Goal: Task Accomplishment & Management: Use online tool/utility

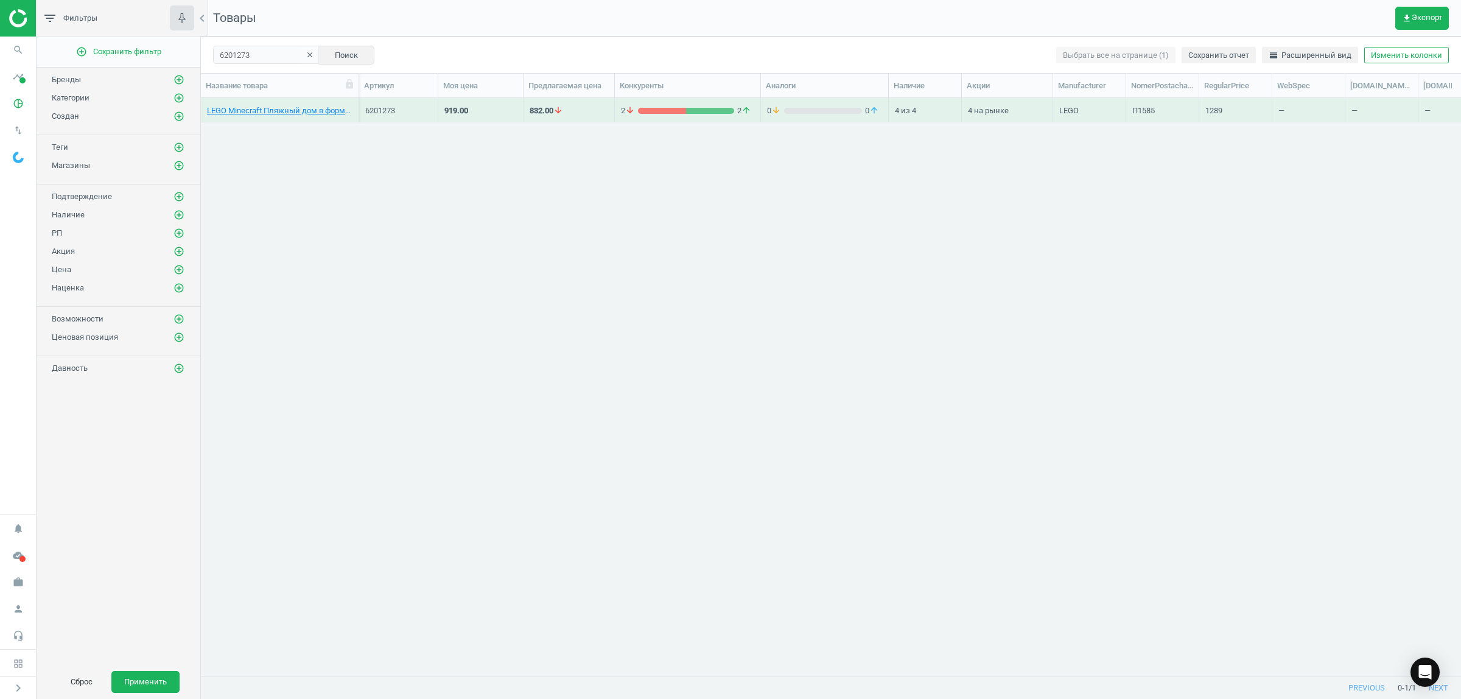
scroll to position [554, 1248]
click at [1424, 668] on icon "Open Intercom Messenger" at bounding box center [1425, 672] width 14 height 16
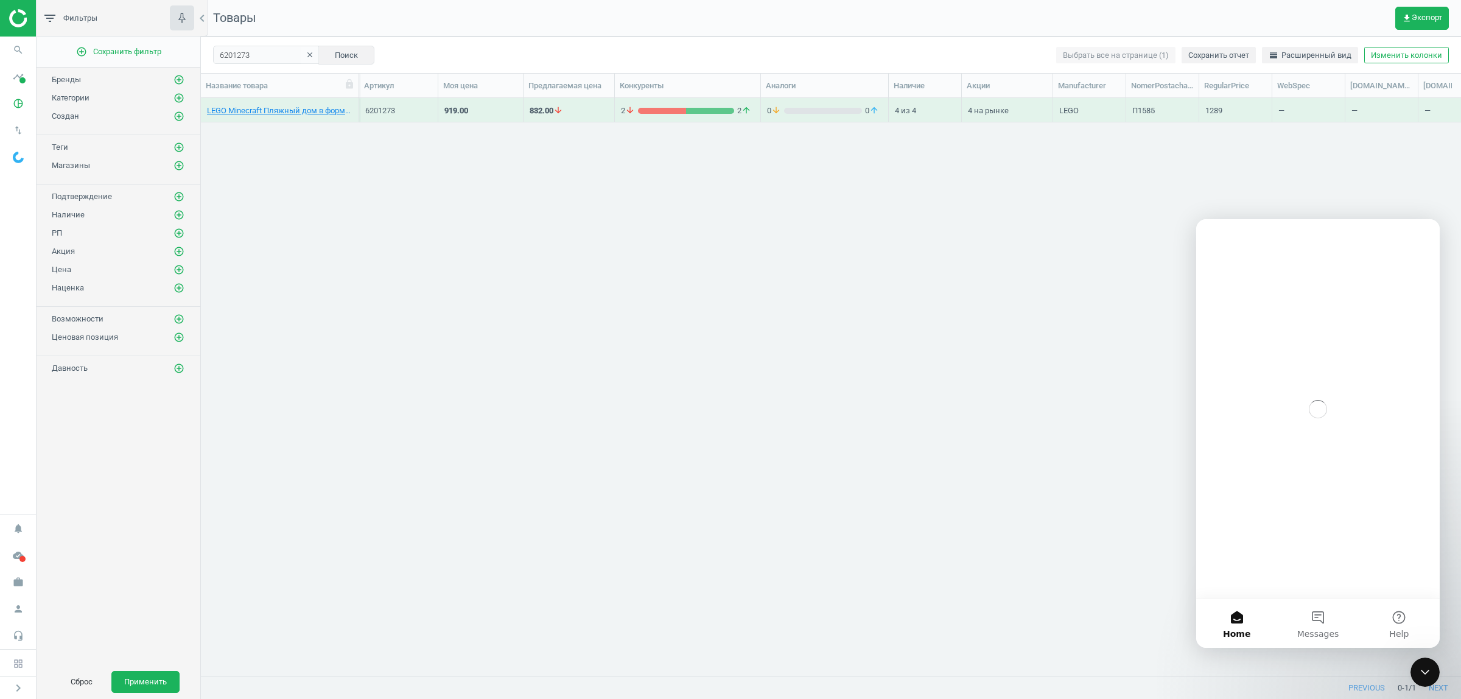
scroll to position [0, 0]
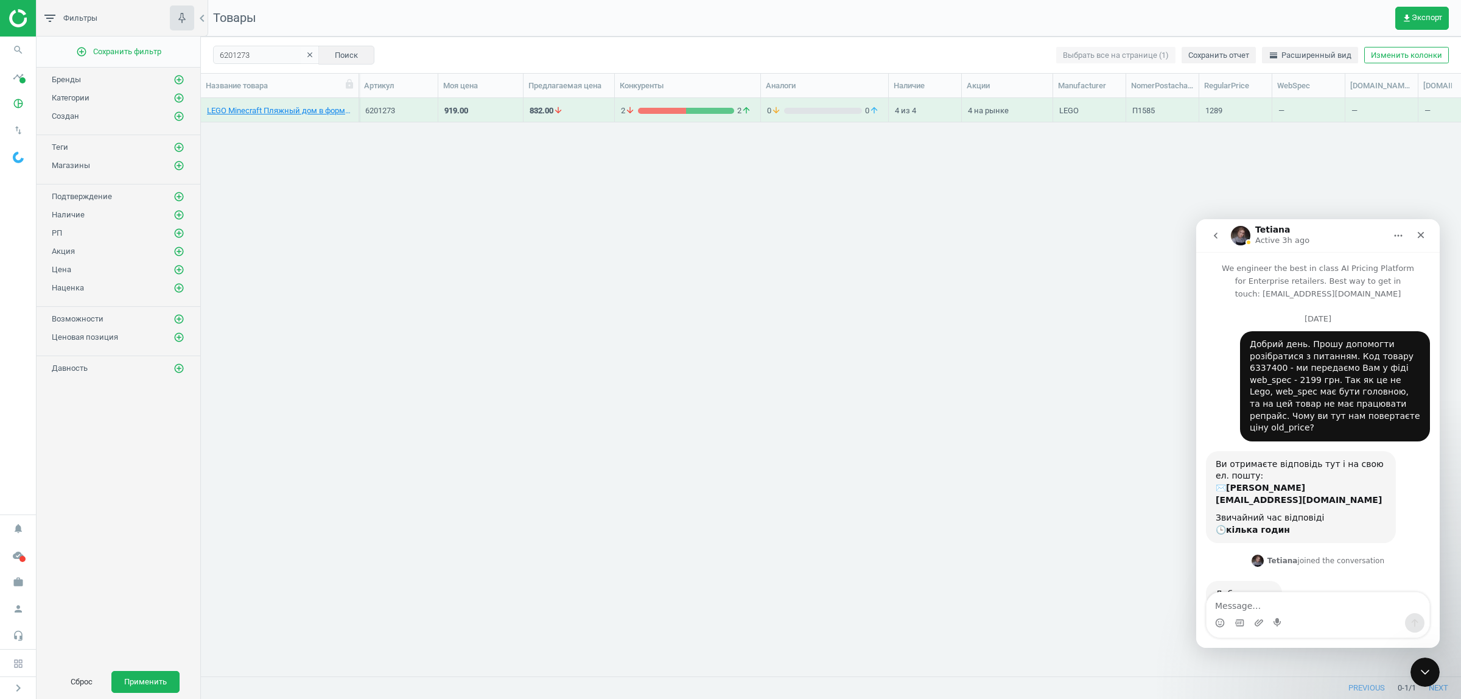
scroll to position [2858, 0]
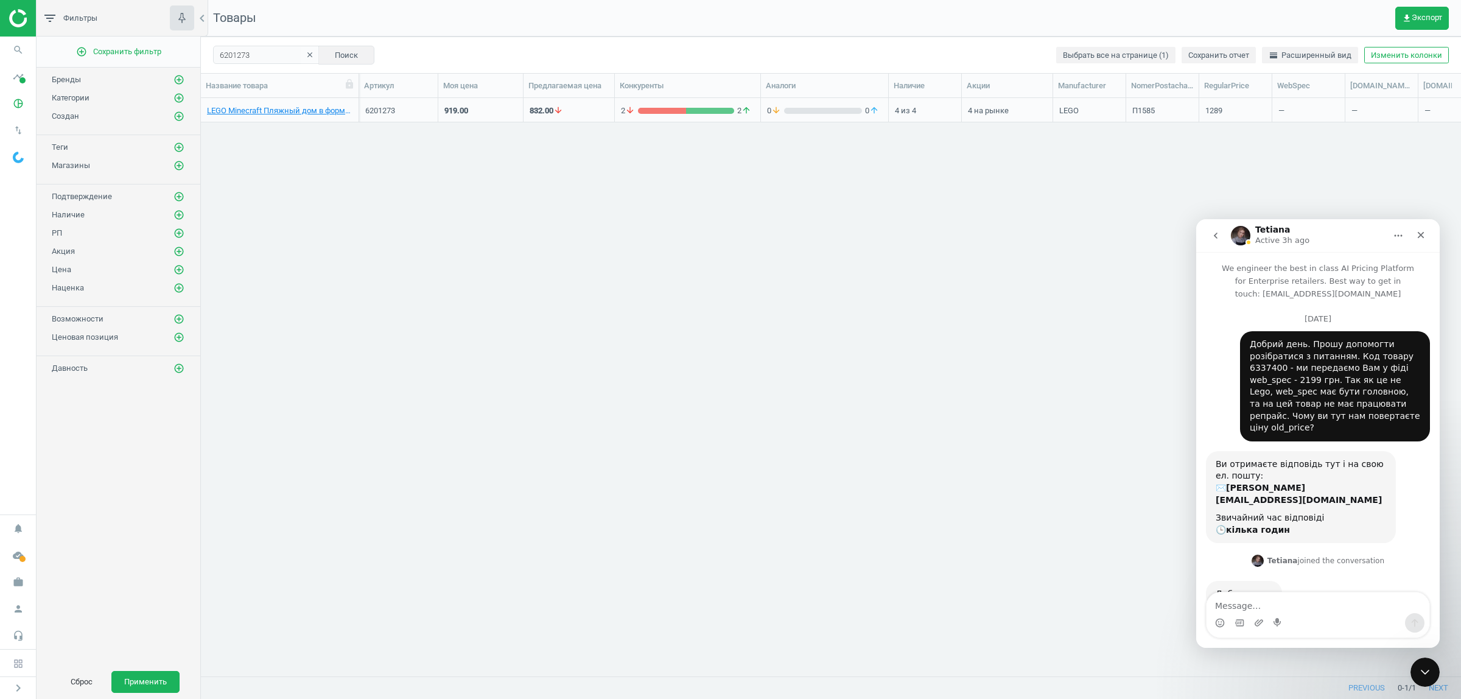
scroll to position [2858, 0]
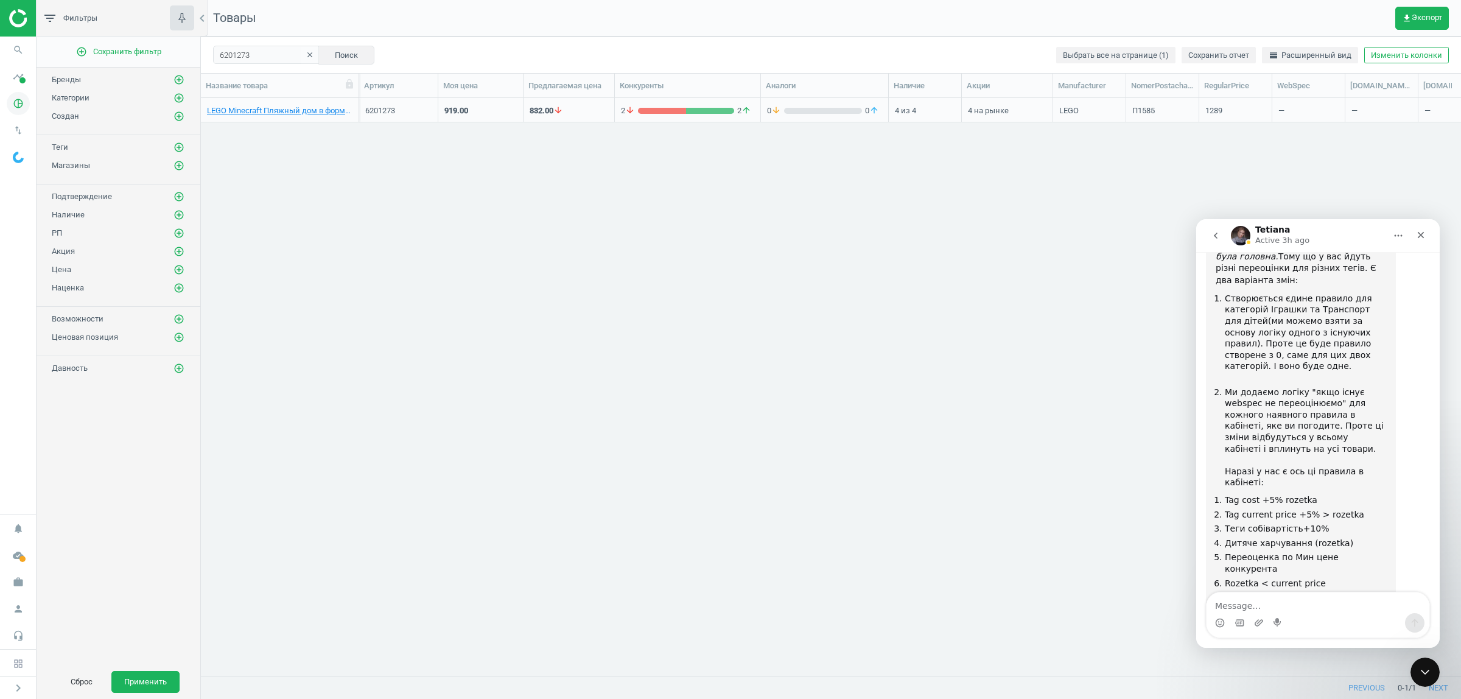
click at [13, 103] on icon "pie_chart_outlined" at bounding box center [18, 103] width 23 height 23
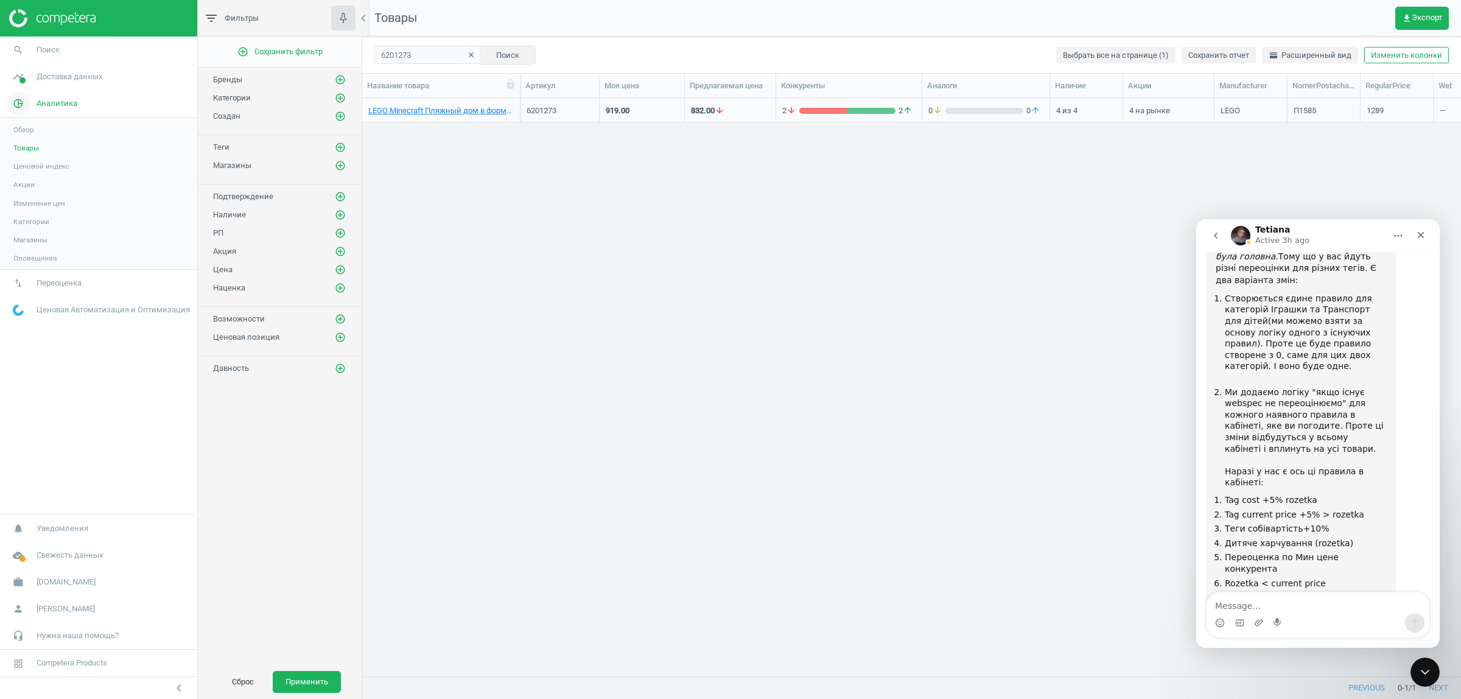
scroll to position [12, 12]
click at [23, 142] on link "Товары" at bounding box center [98, 148] width 197 height 18
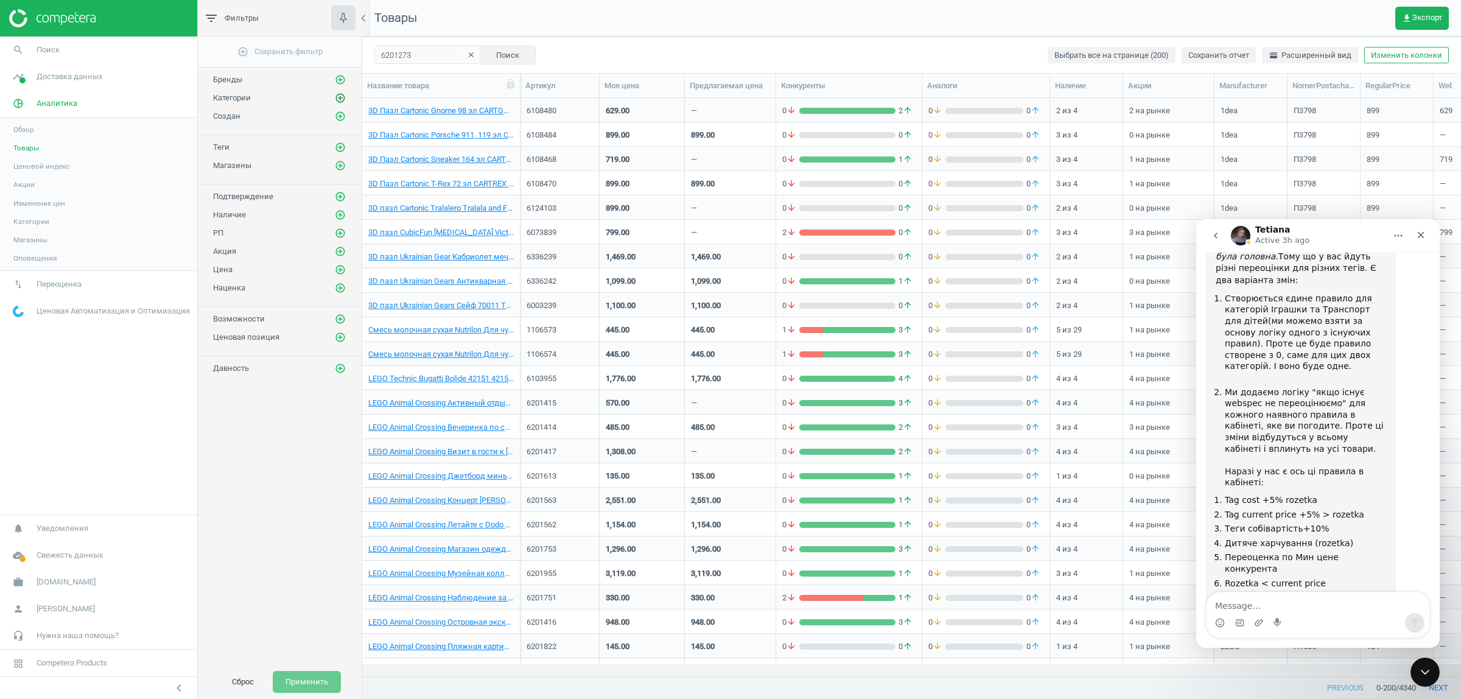
click at [337, 99] on icon "add_circle_outline" at bounding box center [340, 98] width 11 height 11
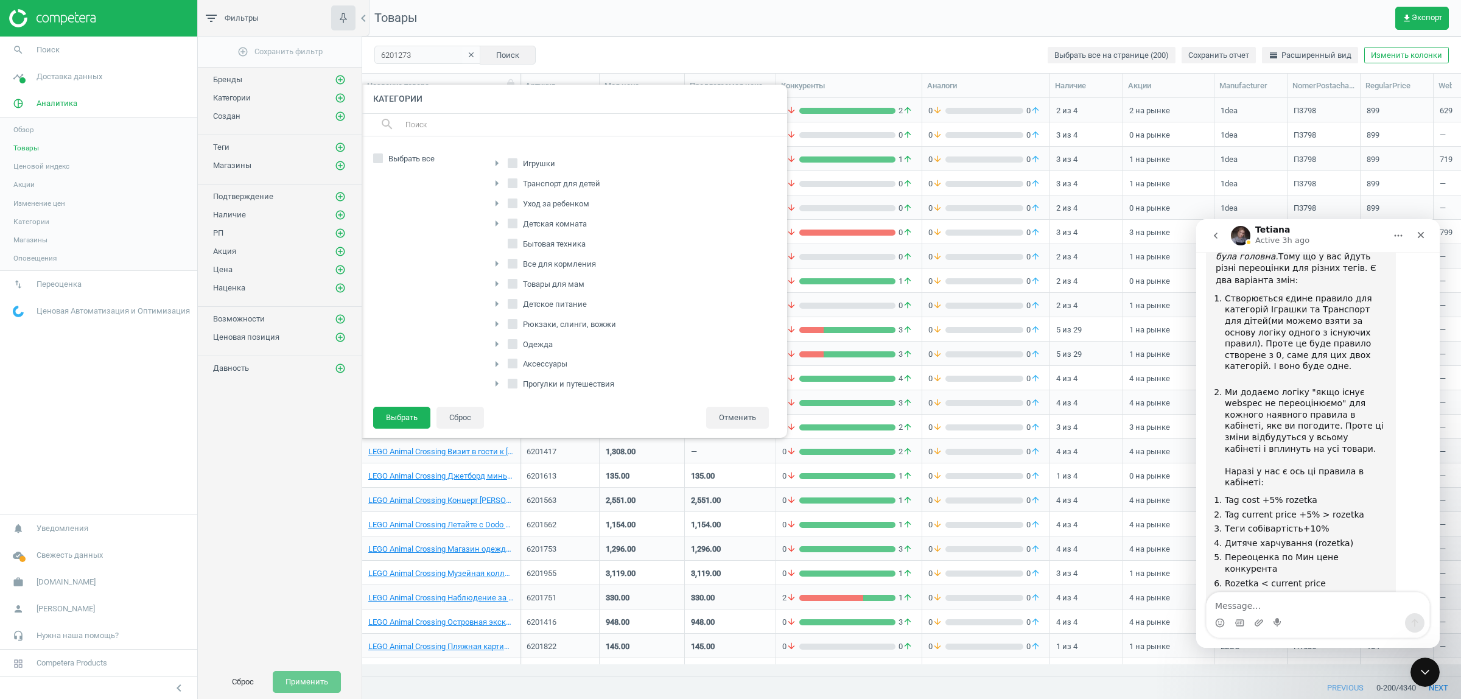
click at [496, 208] on icon "arrow_right" at bounding box center [496, 203] width 15 height 15
click at [564, 244] on span "Подгузники, пеленки, салфетки" at bounding box center [589, 242] width 125 height 11
click at [523, 244] on input "Подгузники, пеленки, салфетки" at bounding box center [519, 242] width 8 height 8
checkbox input "true"
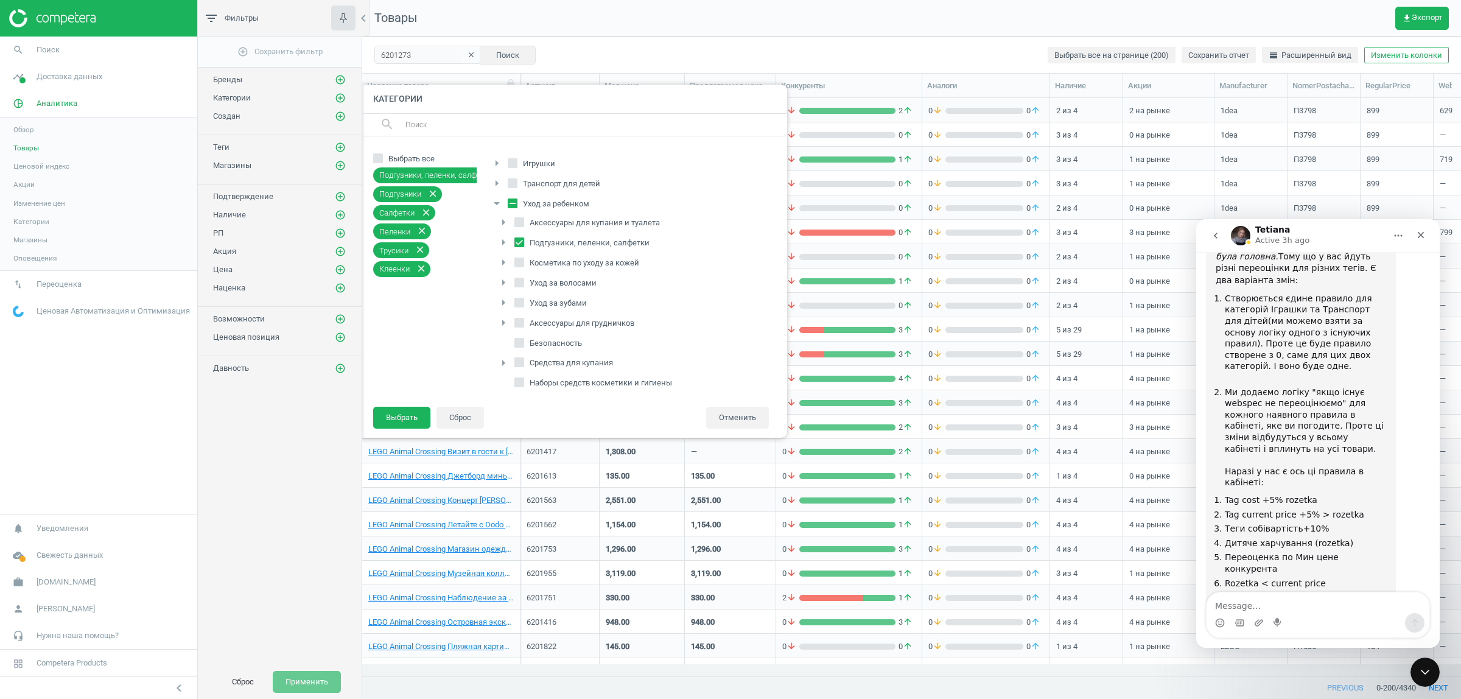
click at [503, 243] on icon "arrow_right" at bounding box center [503, 242] width 15 height 15
click at [527, 284] on input "Салфетки" at bounding box center [526, 281] width 8 height 8
checkbox input "false"
click at [528, 303] on input "Пеленки" at bounding box center [526, 301] width 8 height 8
checkbox input "false"
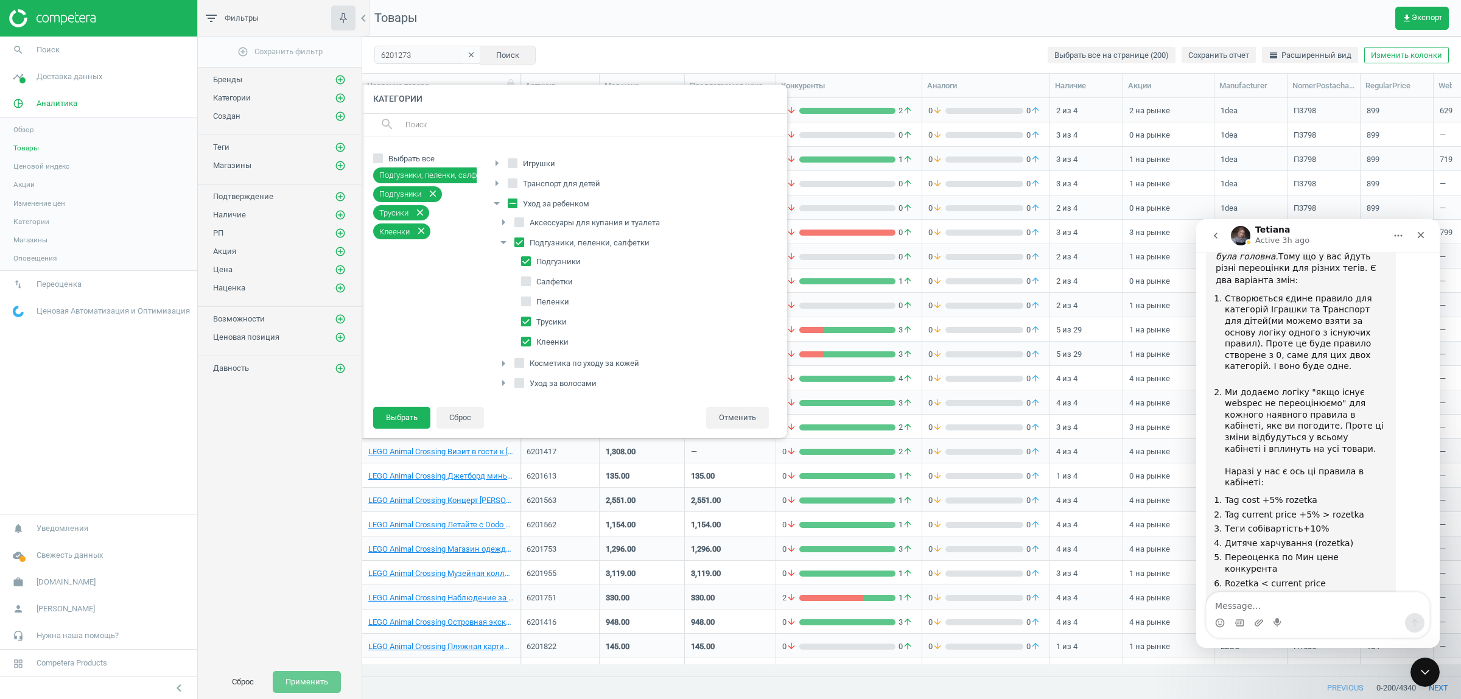
click at [524, 343] on input "Клеенки" at bounding box center [526, 341] width 8 height 8
checkbox input "false"
click at [393, 416] on button "Выбрать" at bounding box center [401, 418] width 57 height 22
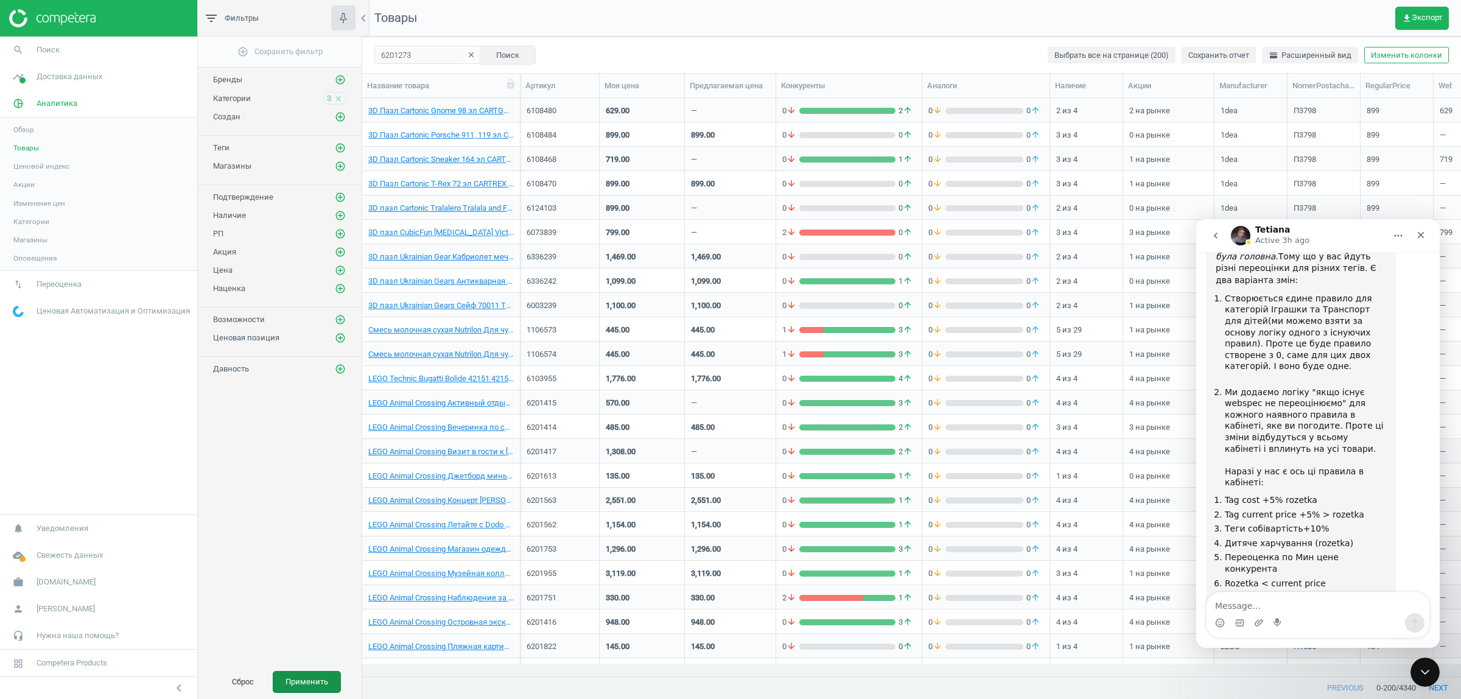
click at [309, 680] on button "Применить" at bounding box center [307, 682] width 68 height 22
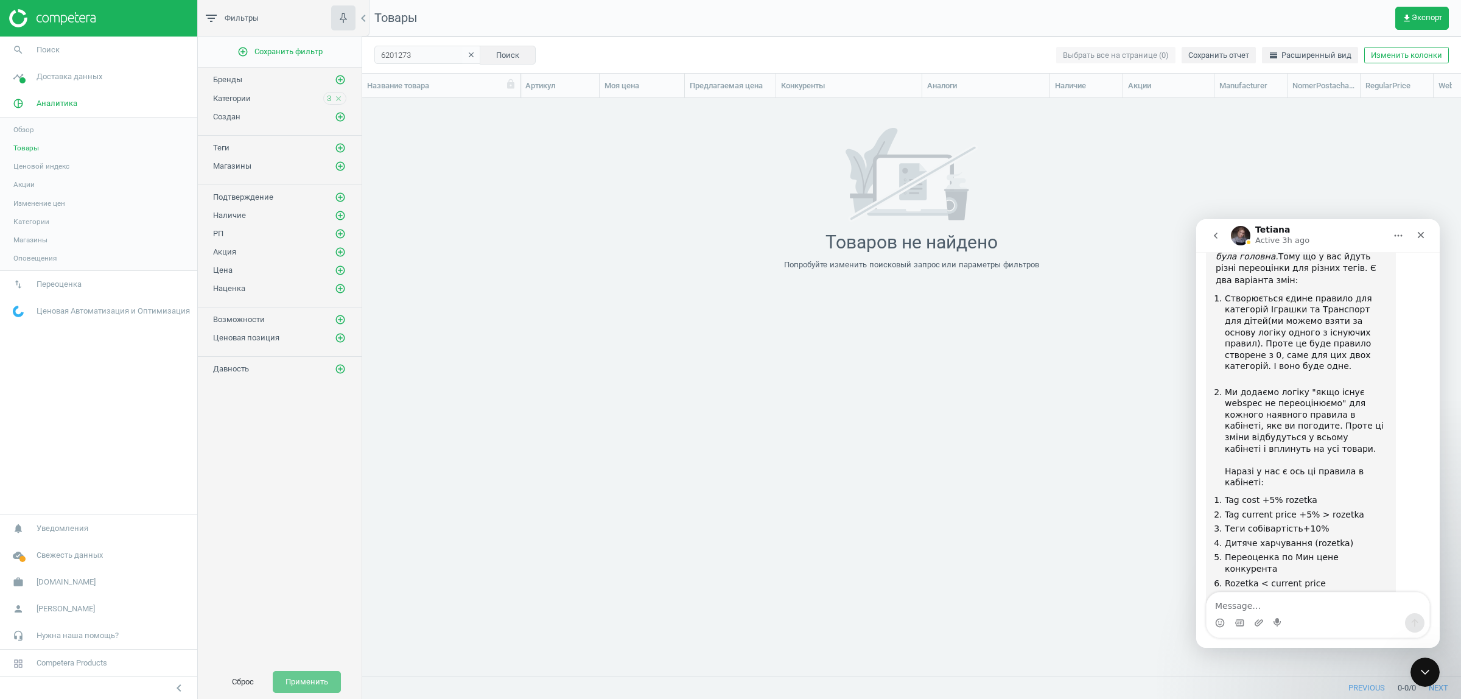
click at [467, 53] on icon "clear" at bounding box center [471, 55] width 9 height 9
click at [37, 104] on span "Аналитика" at bounding box center [57, 103] width 41 height 11
click at [33, 100] on span "pie_chart_outlined" at bounding box center [18, 103] width 37 height 27
click at [30, 128] on span "Обзор" at bounding box center [23, 130] width 21 height 10
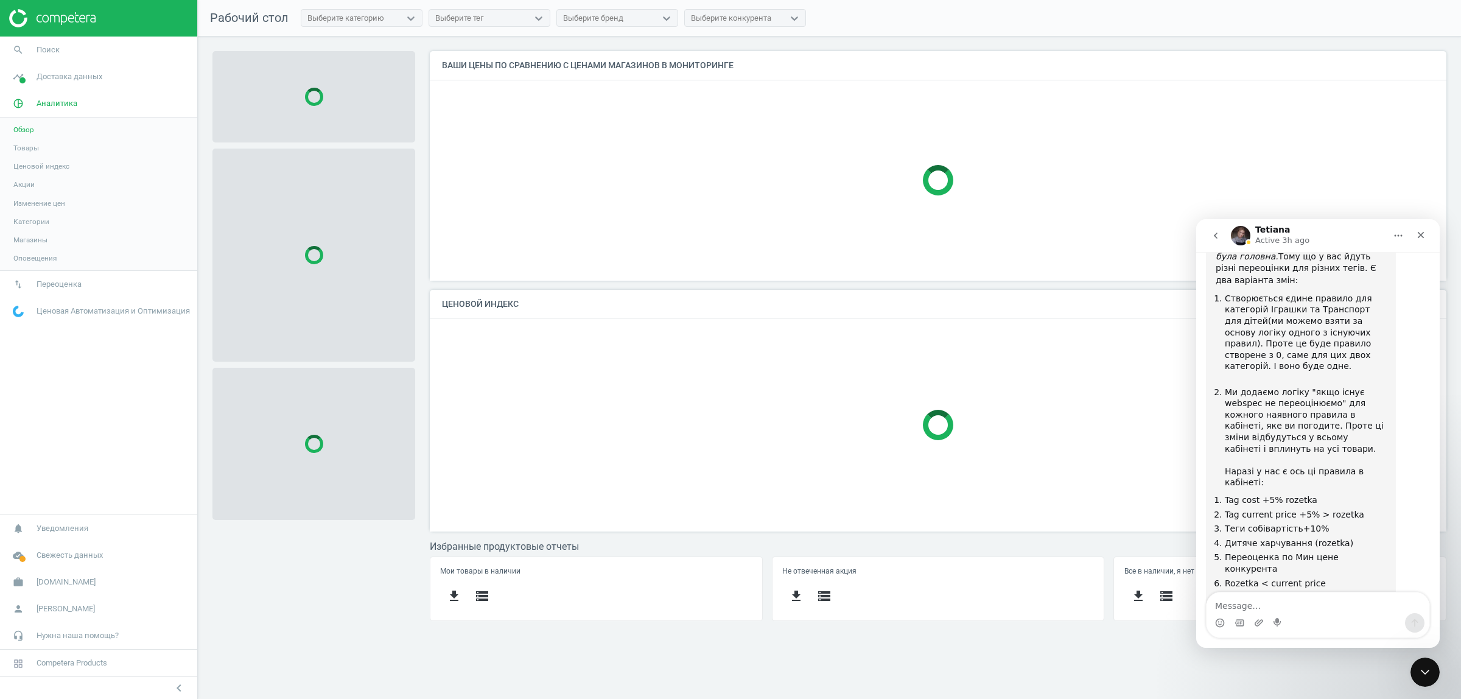
scroll to position [253, 1029]
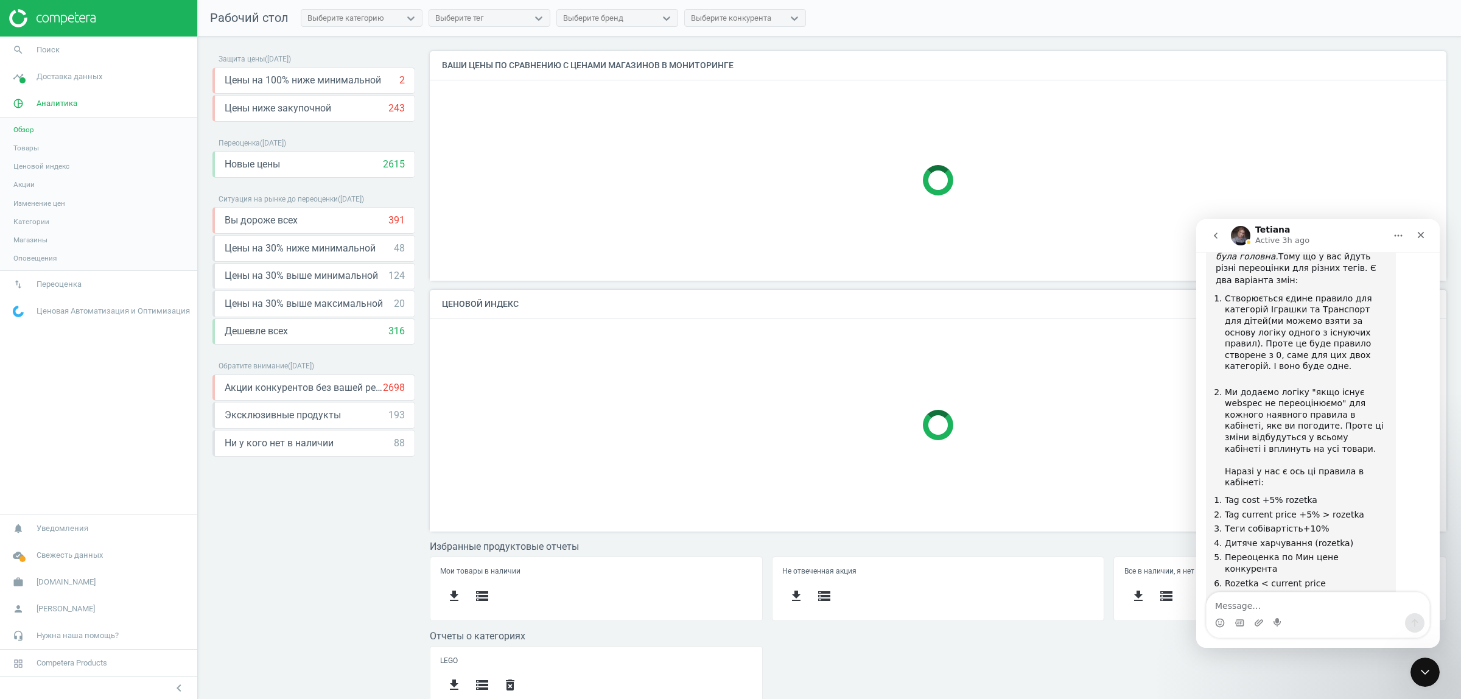
click at [23, 149] on span "Товары" at bounding box center [26, 148] width 26 height 10
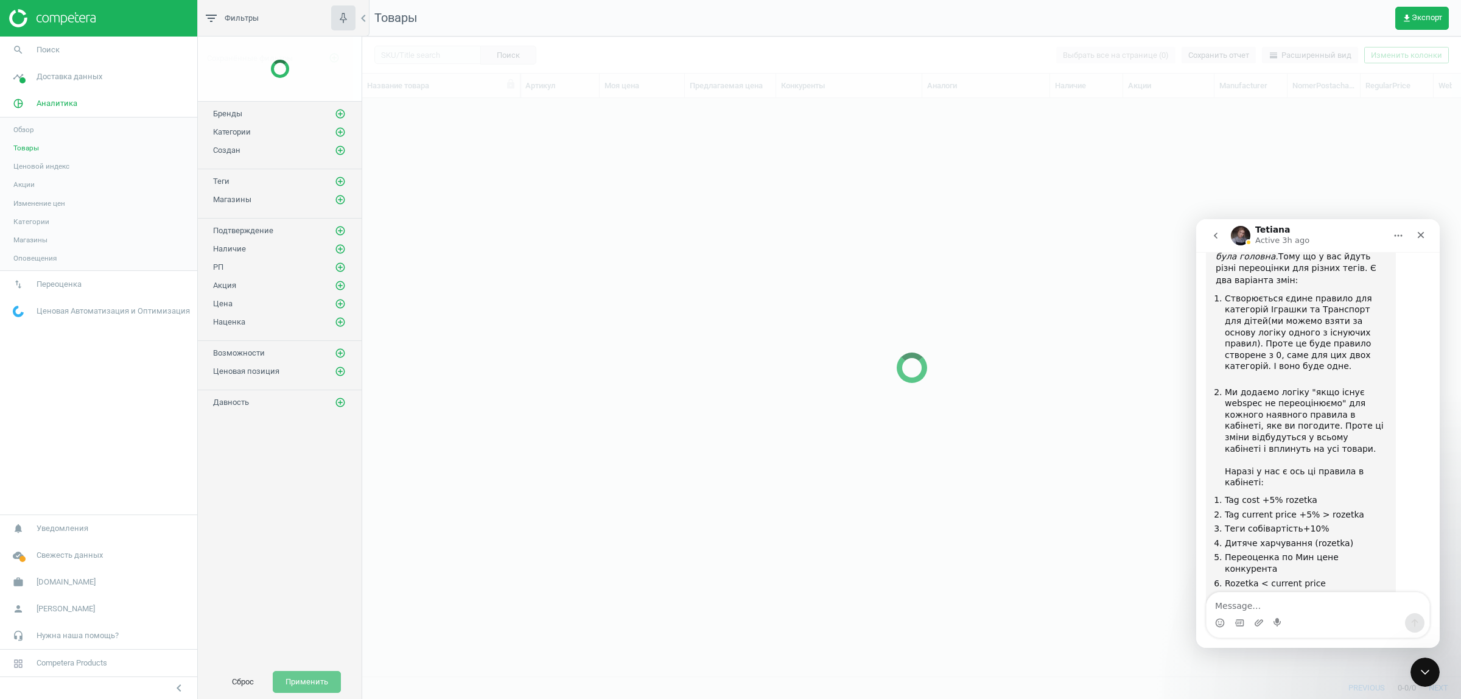
scroll to position [554, 1087]
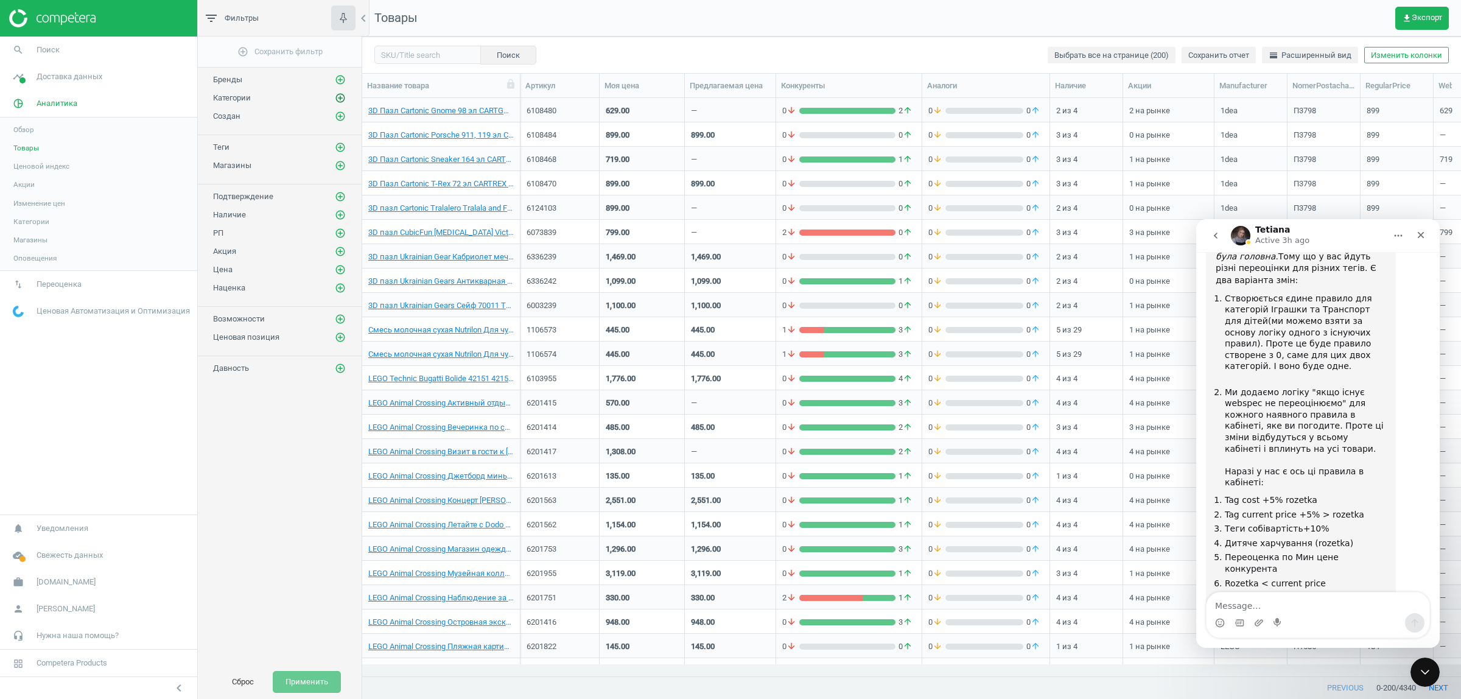
click at [341, 99] on icon "add_circle_outline" at bounding box center [340, 98] width 11 height 11
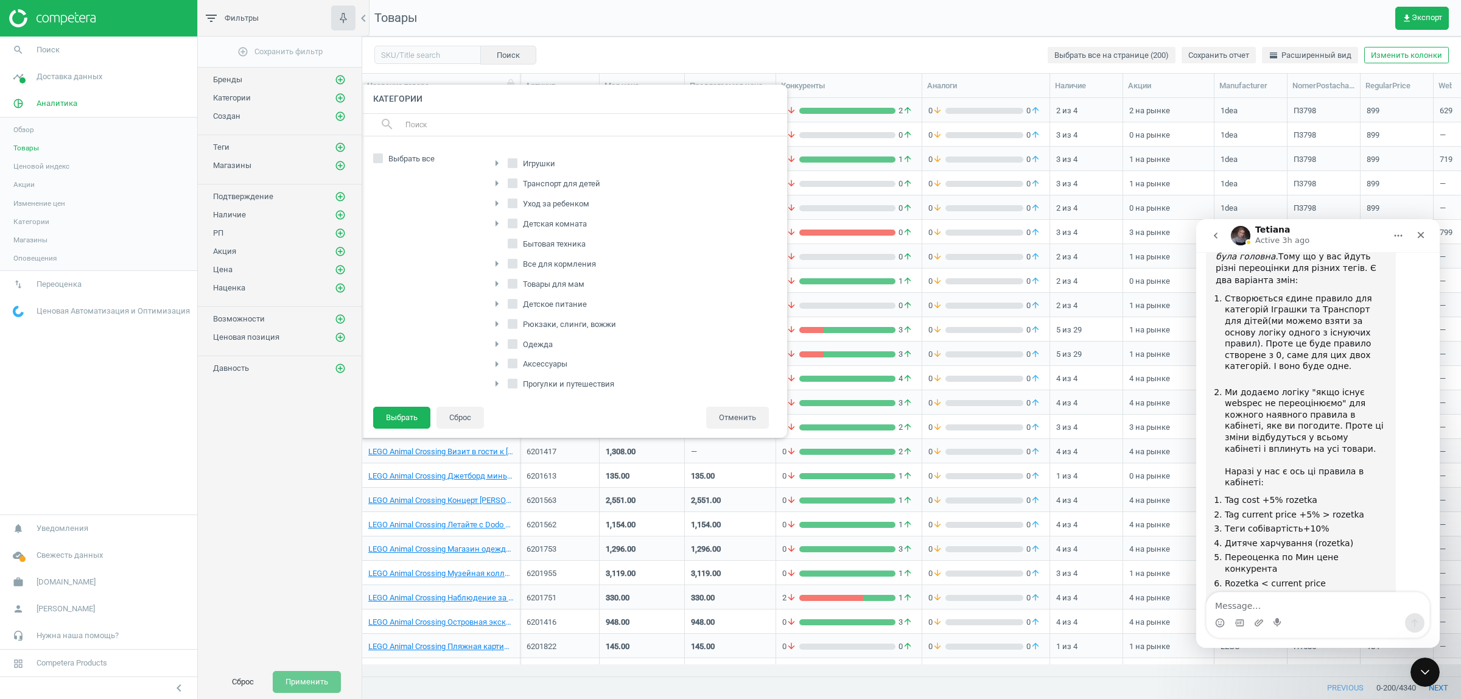
scroll to position [192, 0]
click at [496, 361] on icon "arrow_right" at bounding box center [496, 358] width 15 height 15
click at [545, 349] on span "Подгузники" at bounding box center [551, 343] width 49 height 11
click at [523, 347] on input "Подгузники" at bounding box center [519, 343] width 8 height 8
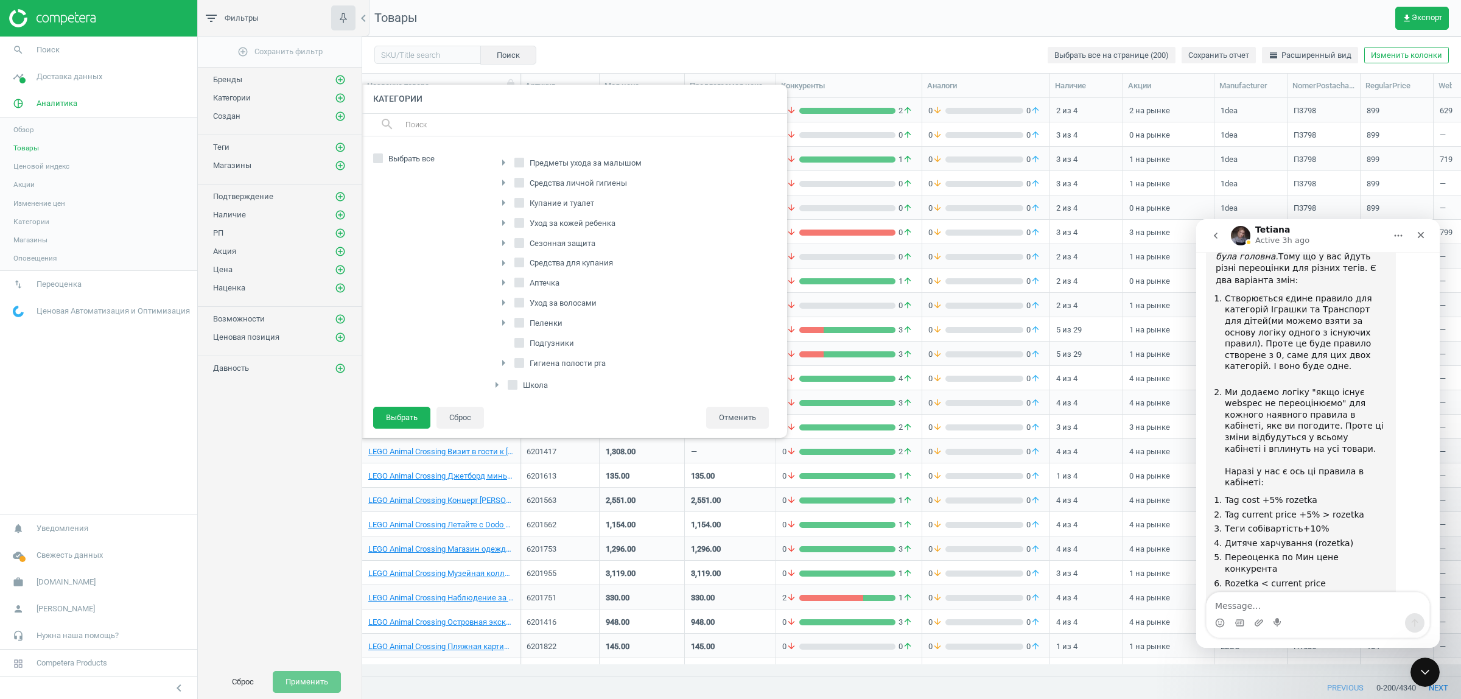
checkbox input "true"
click at [409, 413] on button "Выбрать" at bounding box center [401, 418] width 57 height 22
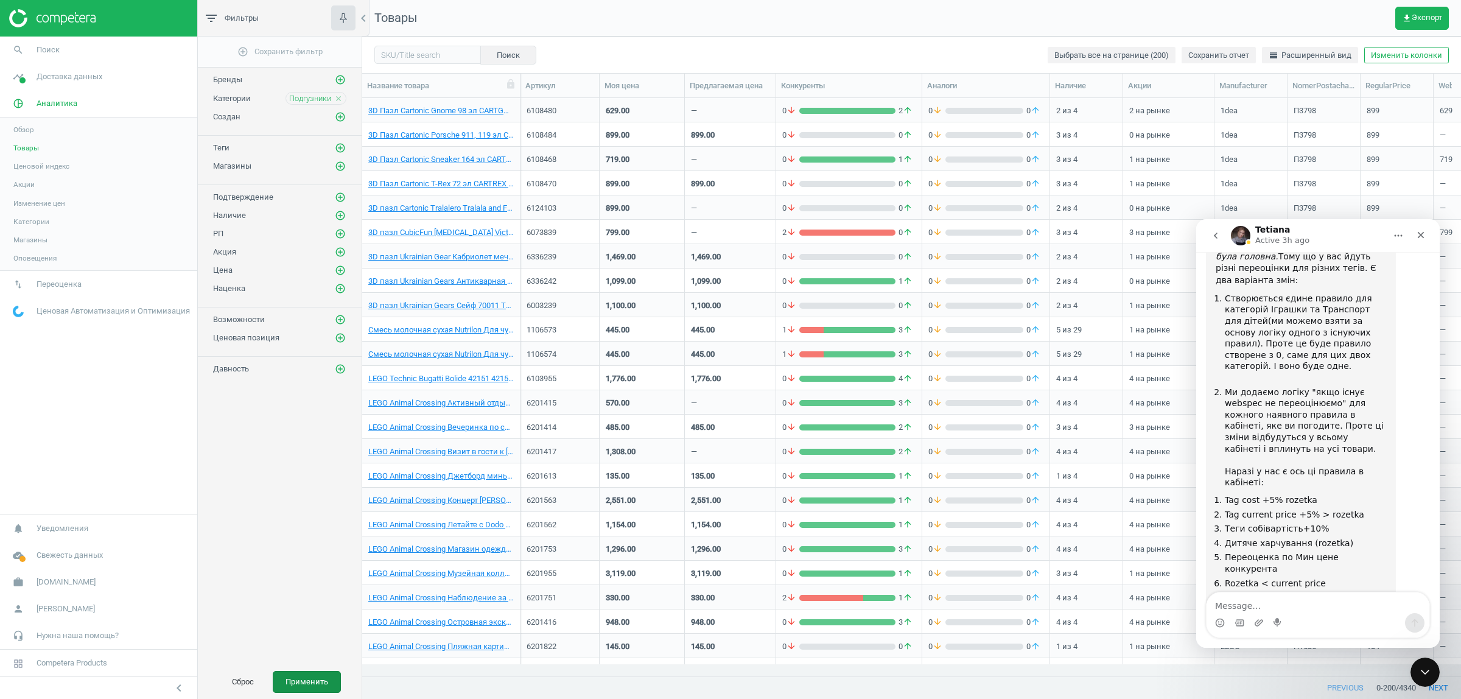
click at [307, 687] on button "Применить" at bounding box center [307, 682] width 68 height 22
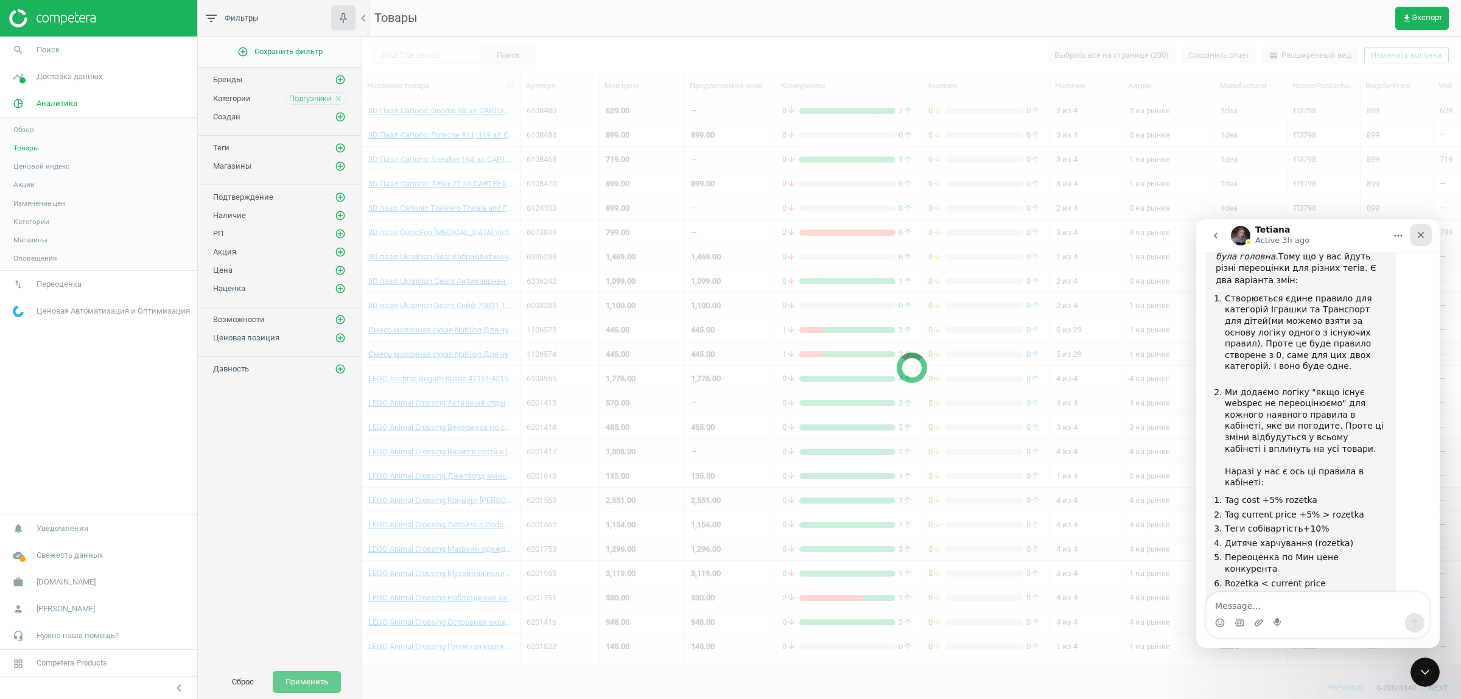
click at [1423, 237] on icon "Close" at bounding box center [1421, 235] width 10 height 10
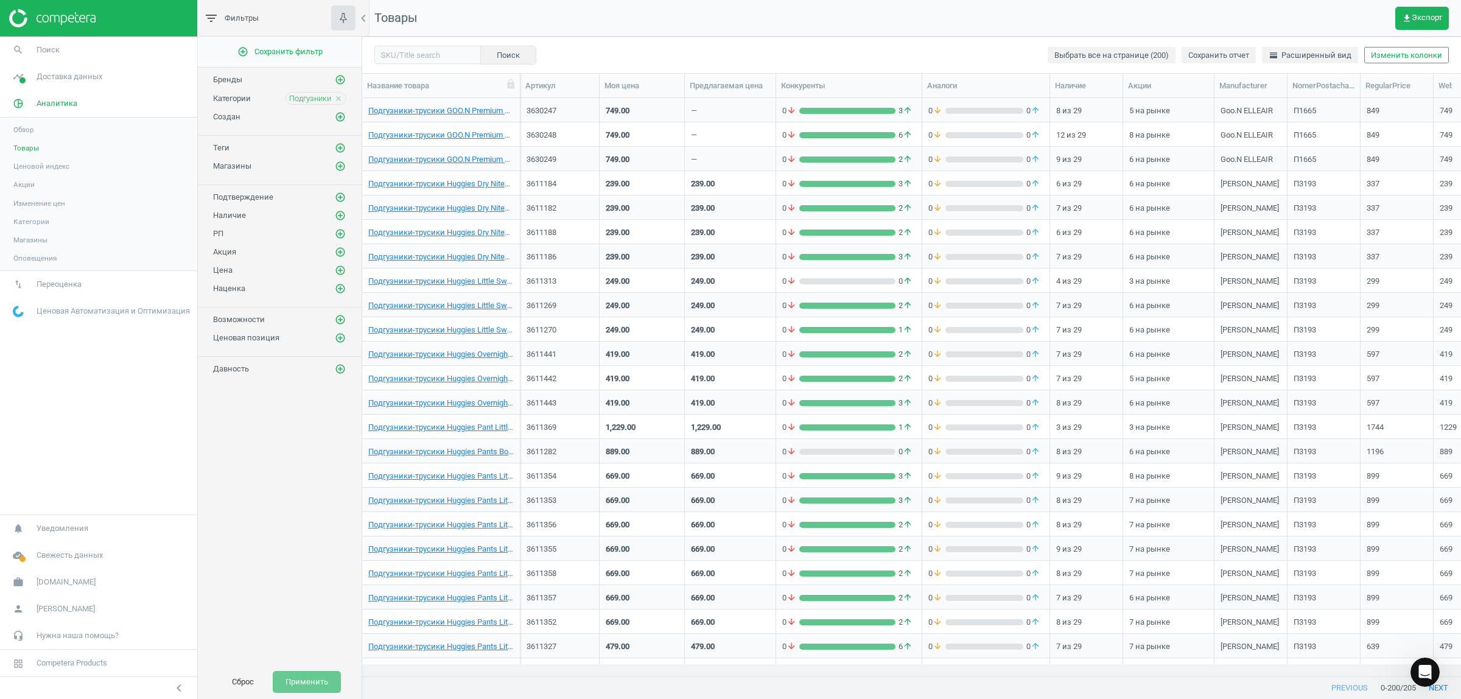
scroll to position [3272, 0]
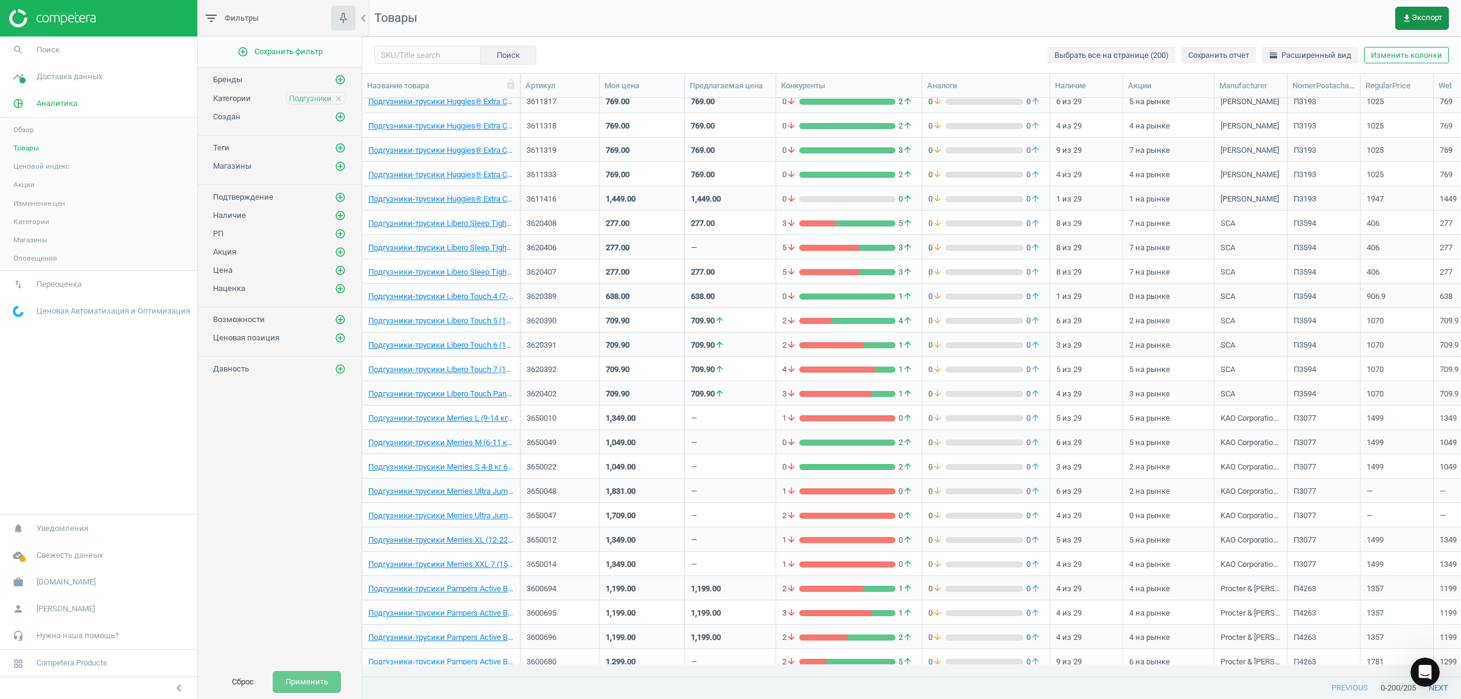
click at [1415, 18] on span "get_app Экспорт" at bounding box center [1422, 18] width 40 height 10
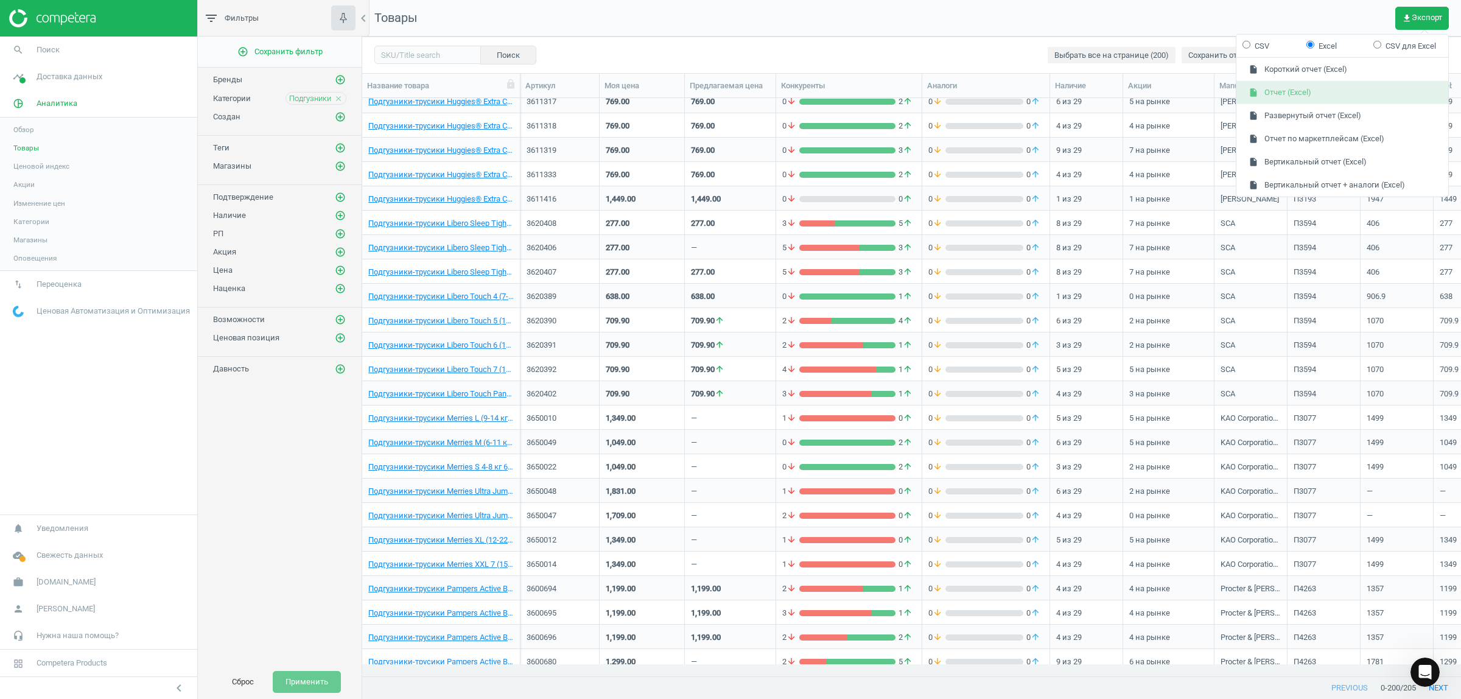
click at [1272, 93] on button "insert_drive_file Отчет (Excel)" at bounding box center [1342, 92] width 212 height 23
